Goal: Task Accomplishment & Management: Manage account settings

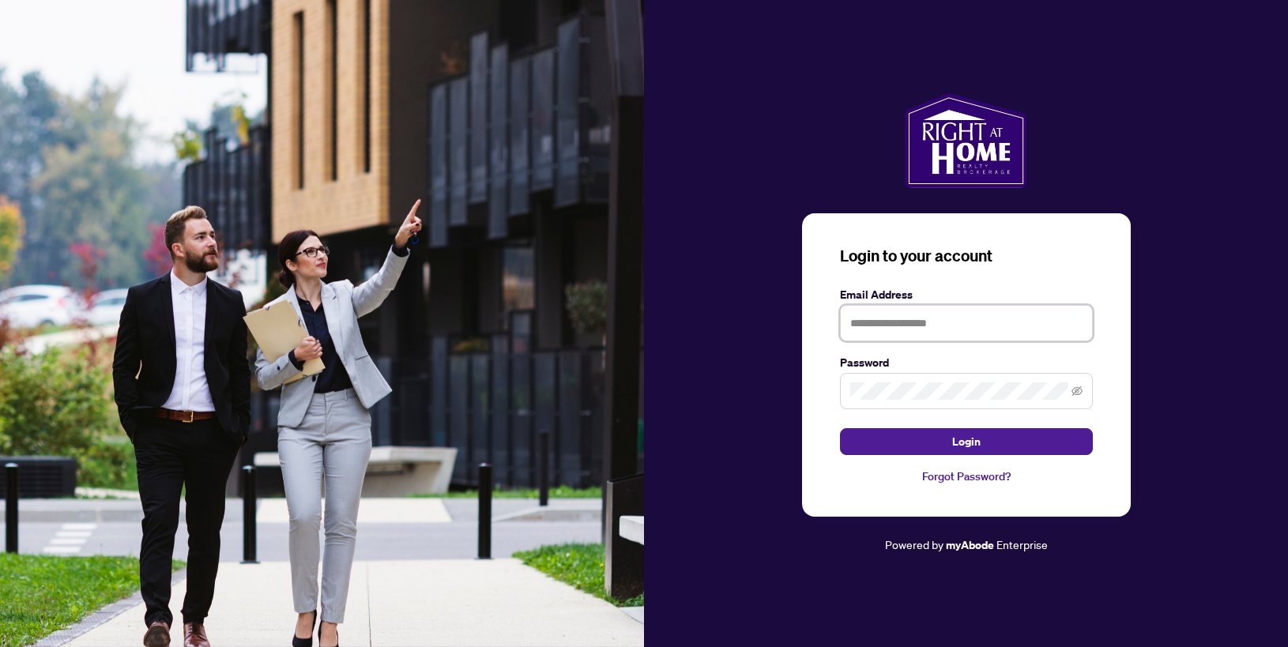
click at [979, 322] on input "text" at bounding box center [966, 323] width 253 height 36
type input "**********"
click at [959, 376] on span at bounding box center [966, 391] width 253 height 36
click at [840, 428] on button "Login" at bounding box center [966, 441] width 253 height 27
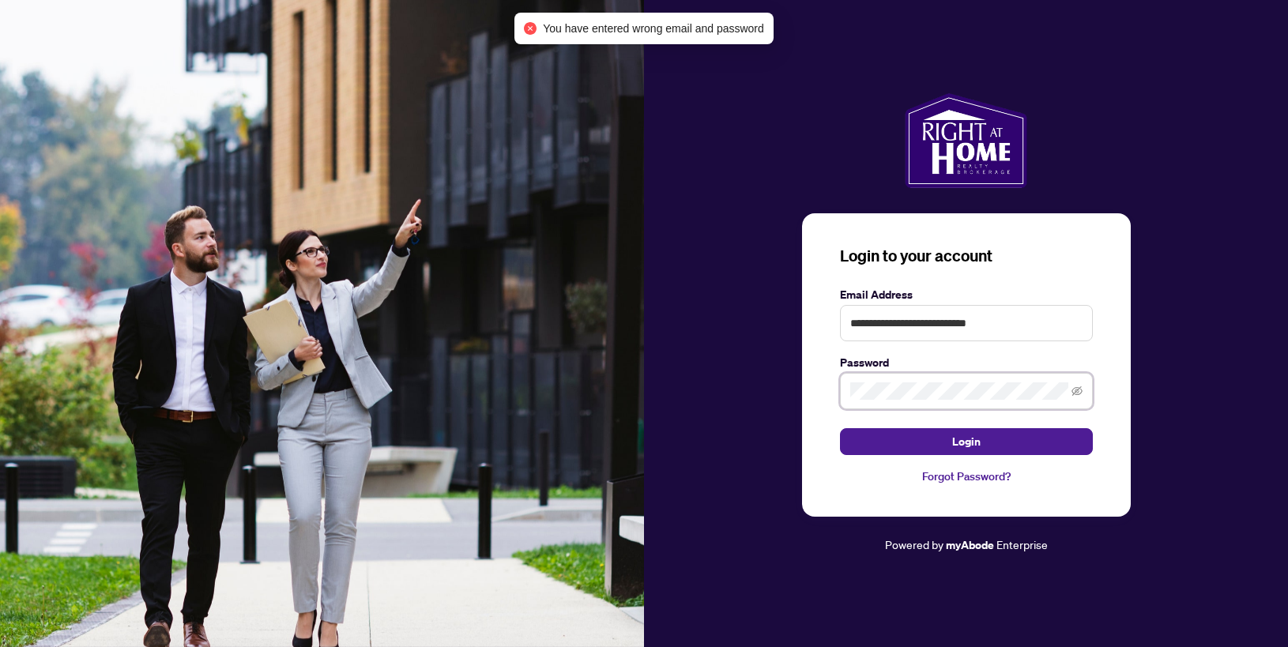
click at [775, 386] on div "**********" at bounding box center [966, 323] width 644 height 461
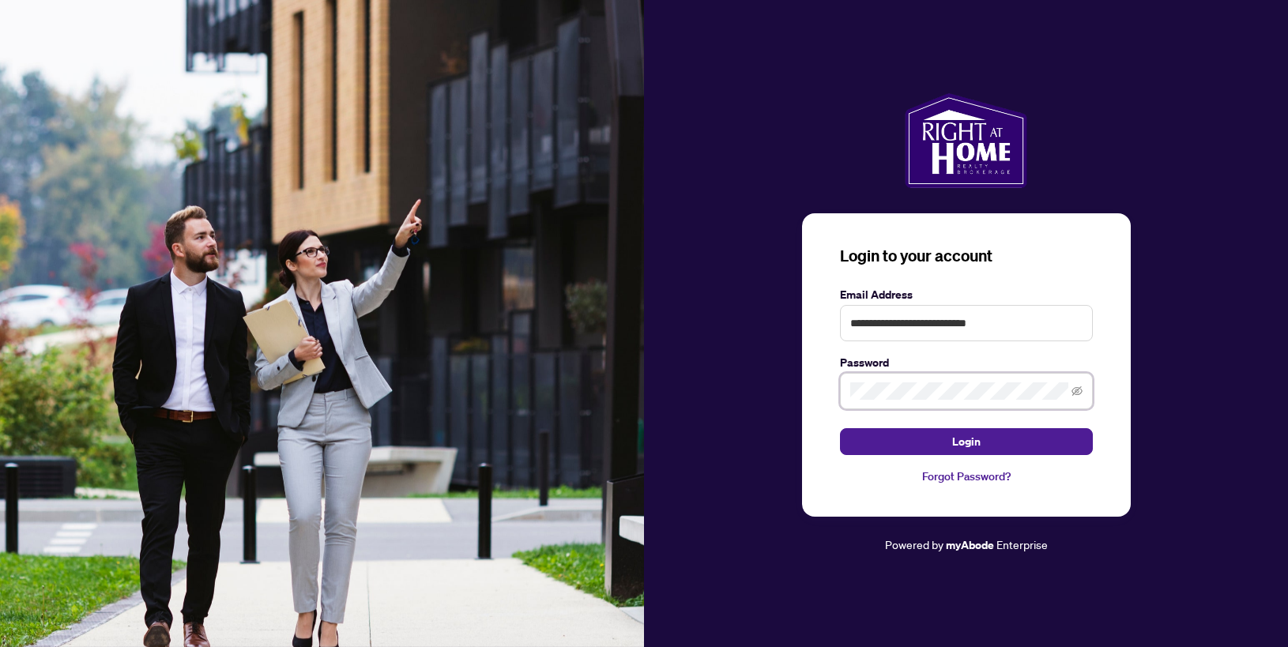
click at [840, 428] on button "Login" at bounding box center [966, 441] width 253 height 27
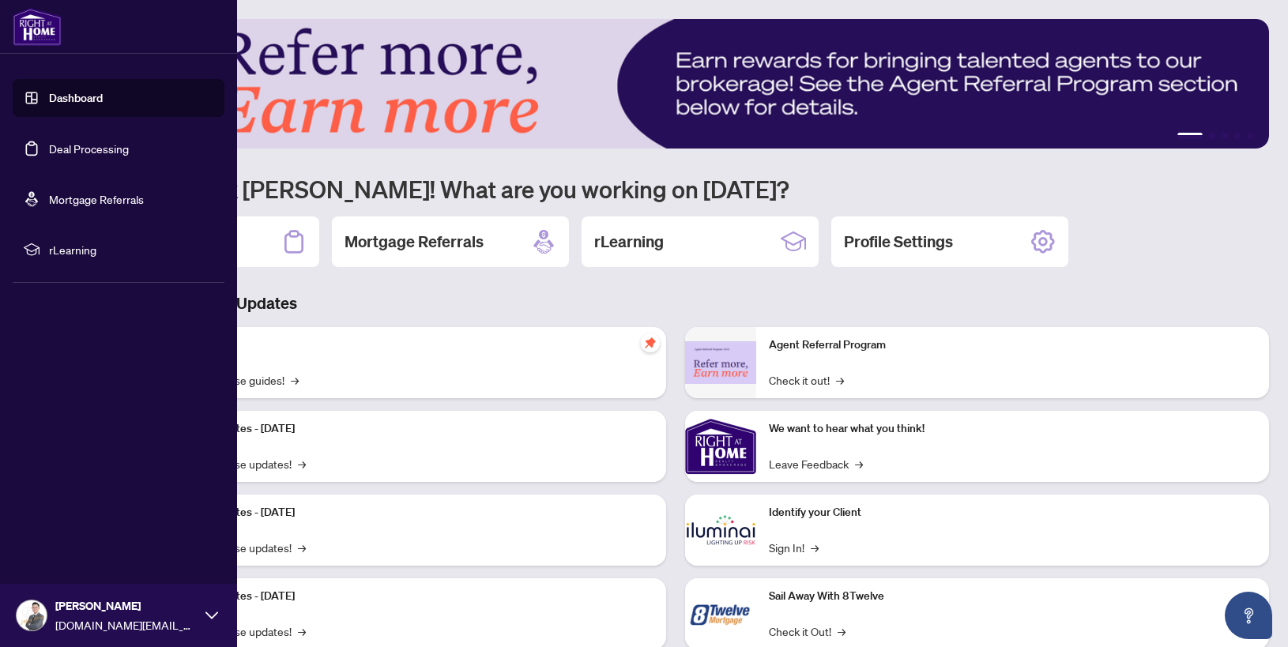
click at [57, 149] on link "Deal Processing" at bounding box center [89, 148] width 80 height 14
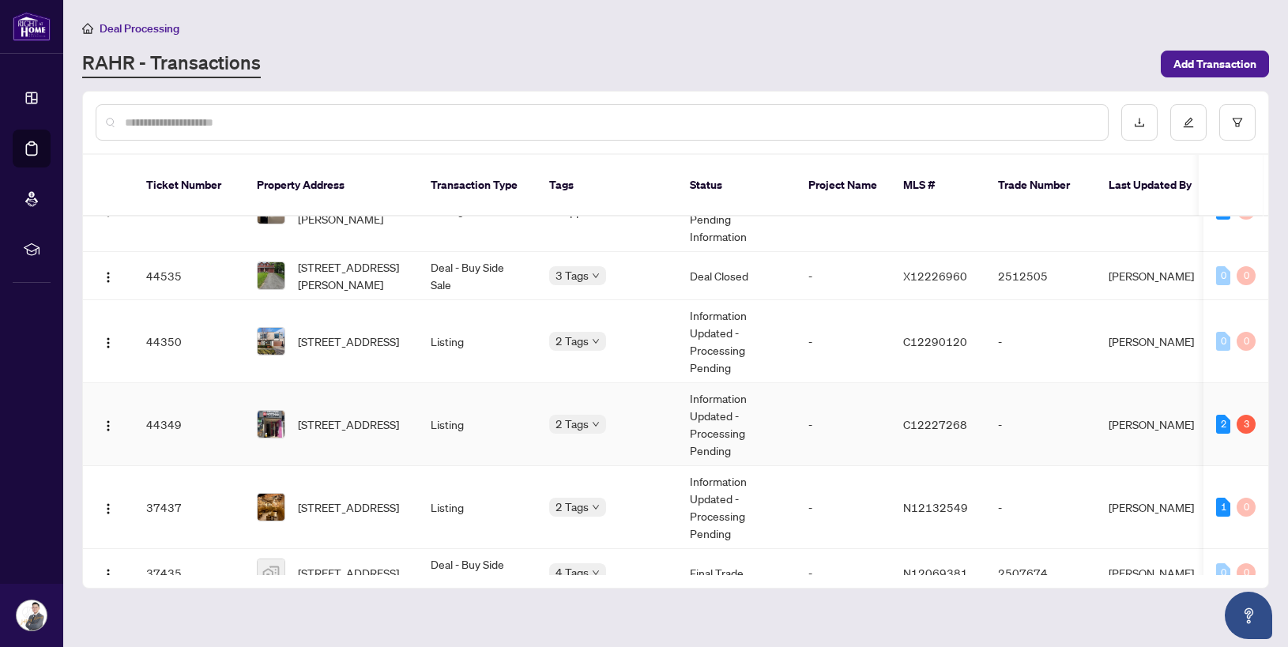
scroll to position [209, 0]
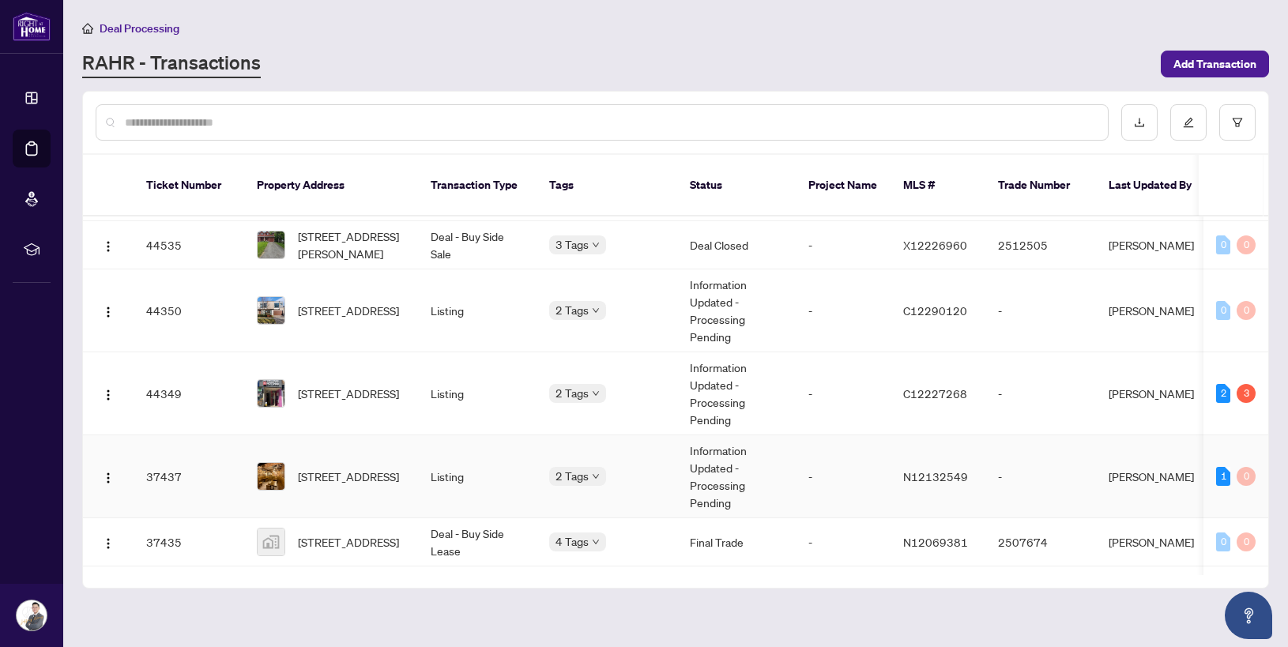
click at [661, 468] on td "2 Tags" at bounding box center [606, 476] width 141 height 83
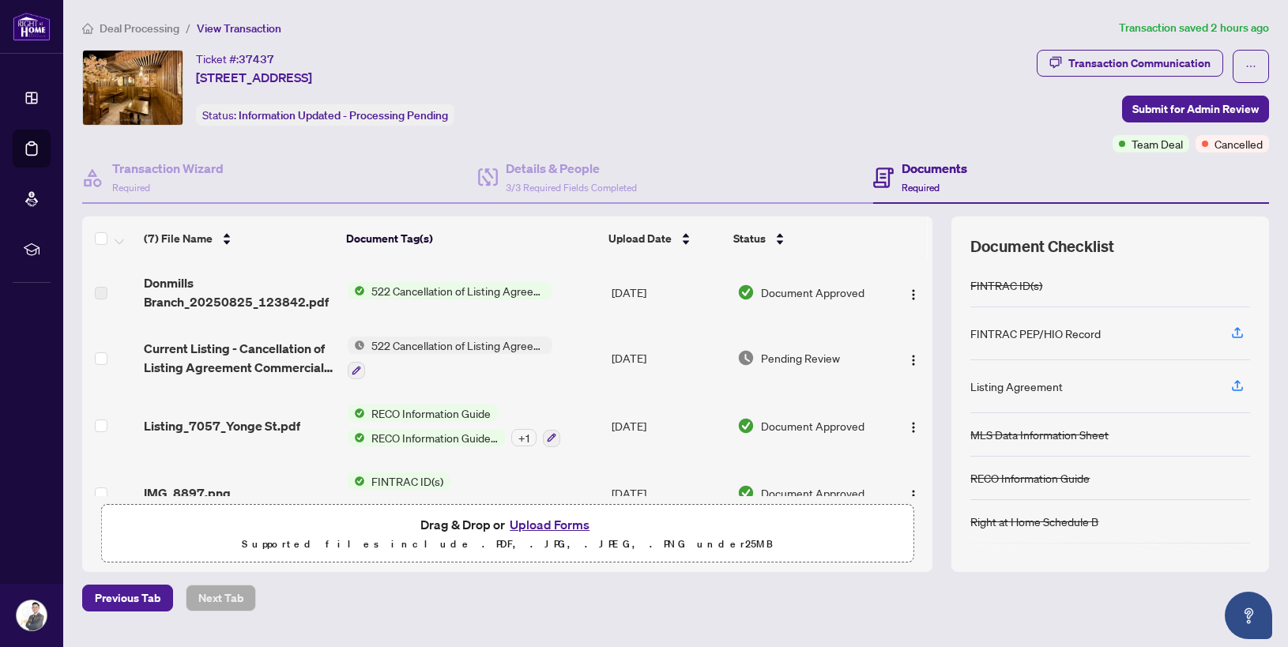
click at [572, 296] on td "522 Cancellation of Listing Agreement - Commercial - Authority to Offer for Sale" at bounding box center [473, 292] width 264 height 63
click at [322, 295] on span "Donmills Branch_20250825_123842.pdf" at bounding box center [239, 292] width 191 height 38
click at [253, 295] on span "Donmills Branch_20250825_123842.pdf" at bounding box center [239, 292] width 191 height 38
click at [461, 284] on span "522 Cancellation of Listing Agreement - Commercial - Authority to Offer for Sale" at bounding box center [458, 290] width 187 height 17
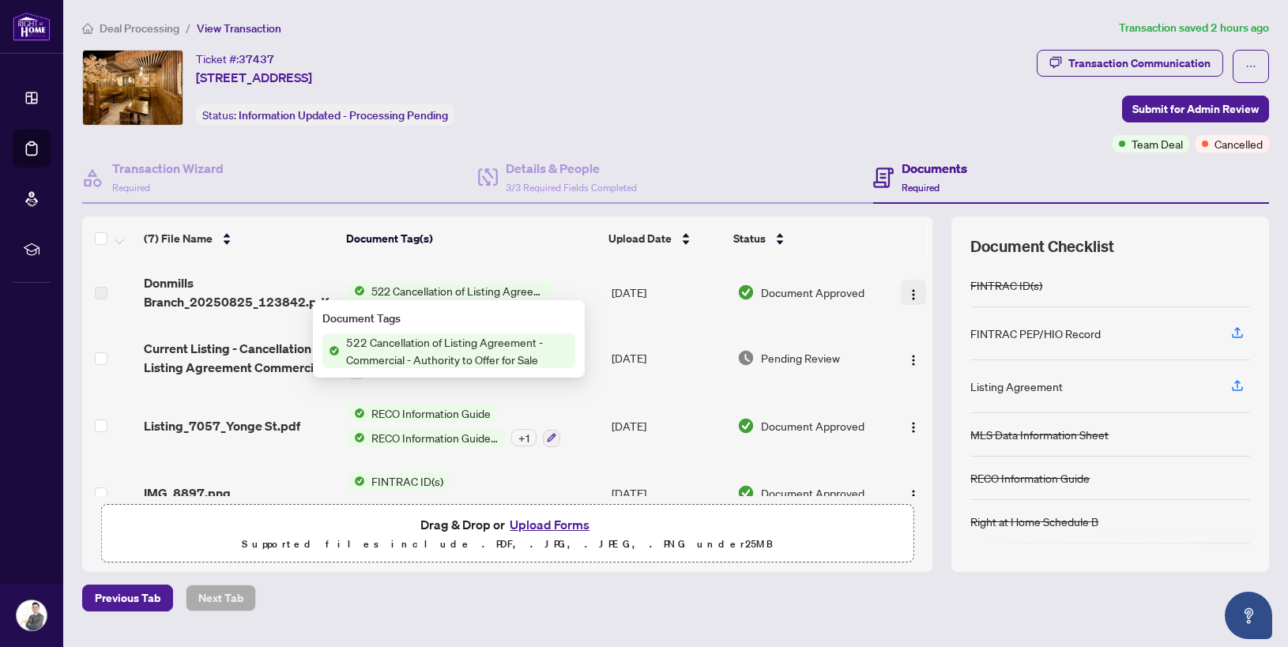
click at [916, 294] on button "button" at bounding box center [913, 292] width 25 height 25
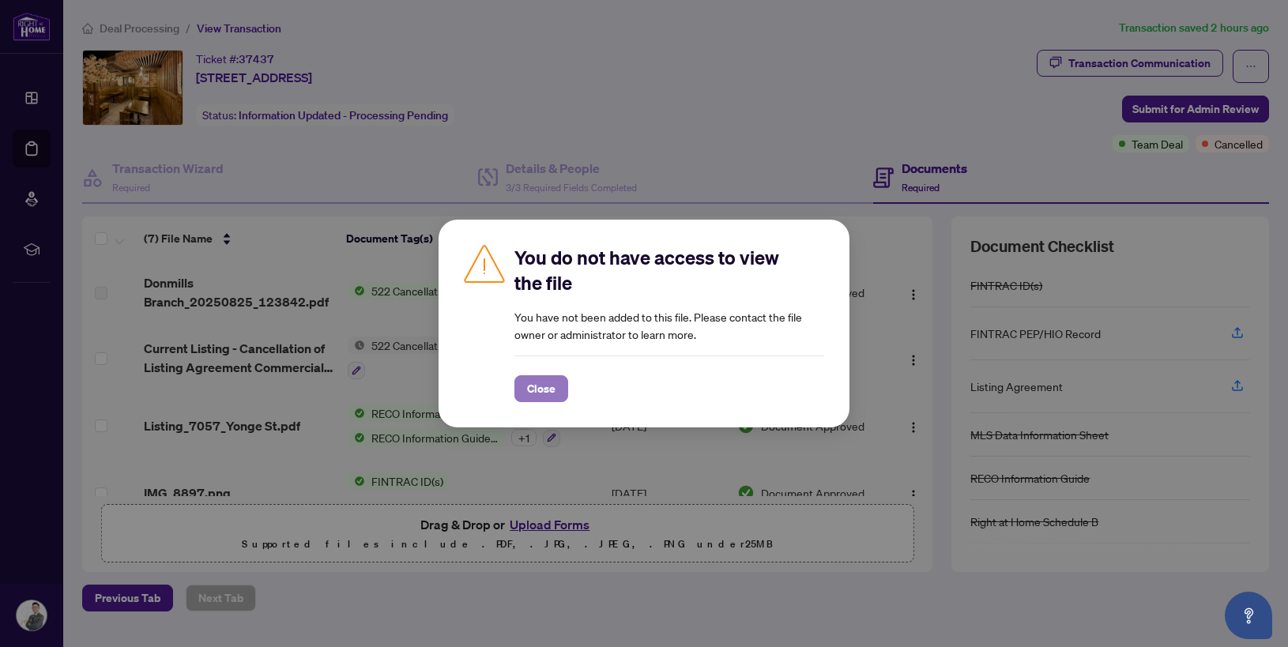
click at [556, 384] on button "Close" at bounding box center [541, 388] width 54 height 27
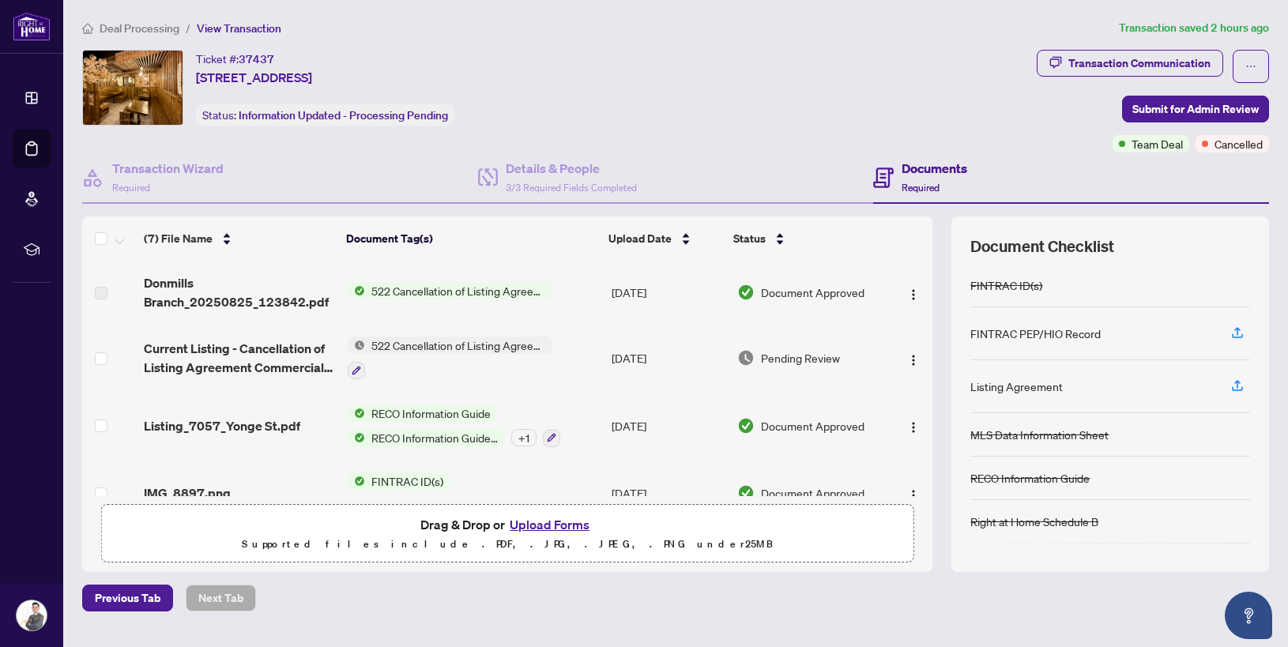
click at [315, 292] on span "Donmills Branch_20250825_123842.pdf" at bounding box center [239, 292] width 191 height 38
click at [515, 307] on td "522 Cancellation of Listing Agreement - Commercial - Authority to Offer for Sale" at bounding box center [473, 292] width 264 height 63
click at [448, 361] on div at bounding box center [450, 369] width 205 height 19
click at [903, 370] on td at bounding box center [910, 358] width 44 height 68
click at [901, 299] on button "button" at bounding box center [913, 292] width 25 height 25
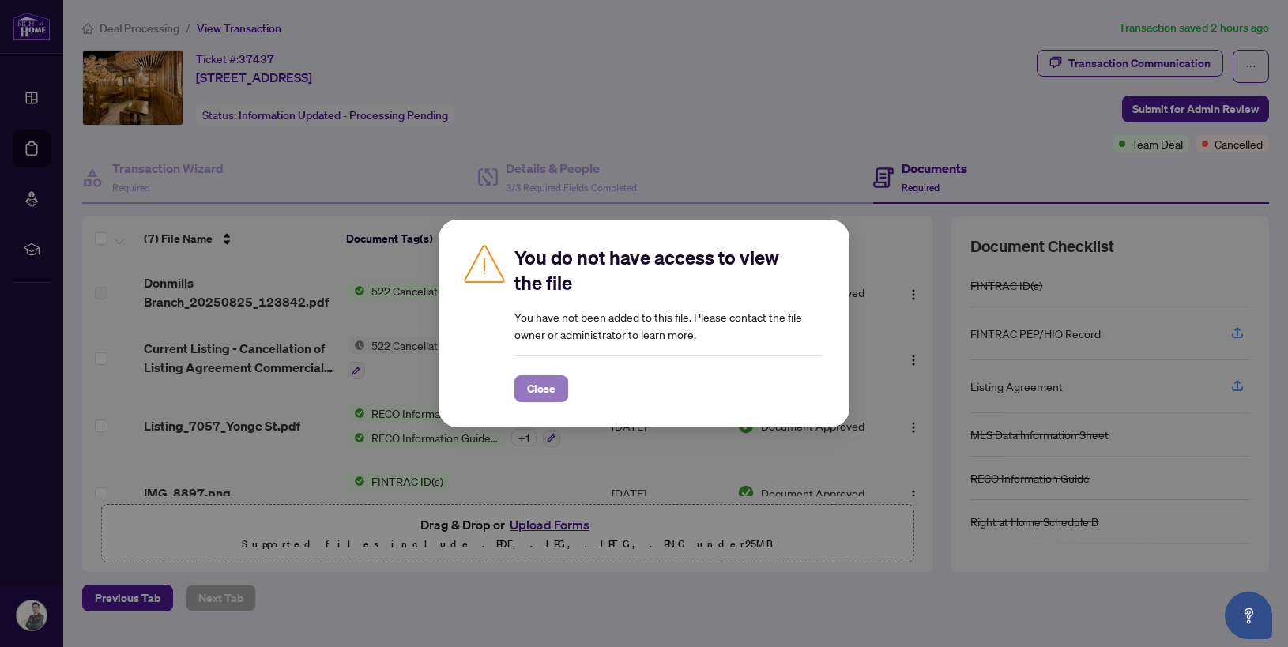
click at [549, 398] on span "Close" at bounding box center [541, 388] width 28 height 25
